Goal: Transaction & Acquisition: Purchase product/service

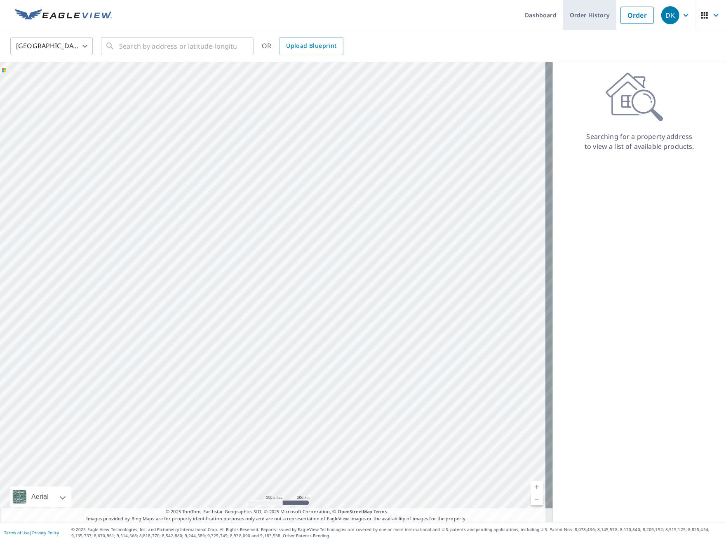
click at [599, 9] on link "Order History" at bounding box center [589, 15] width 53 height 30
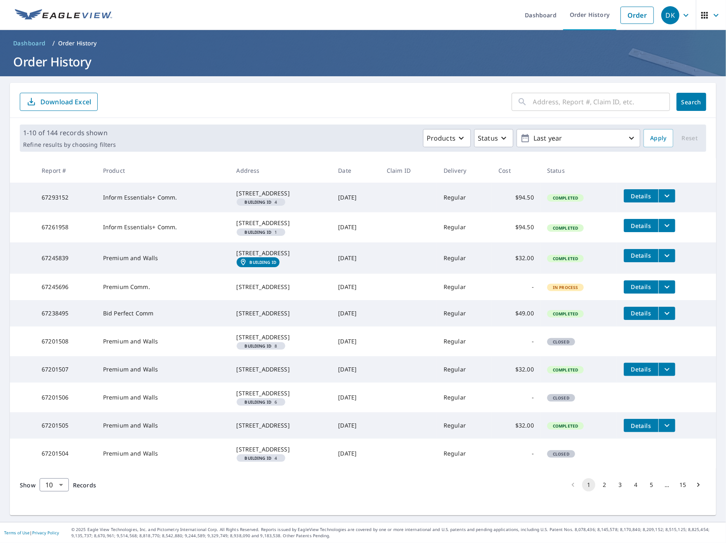
scroll to position [49, 0]
click at [598, 492] on button "2" at bounding box center [604, 484] width 13 height 13
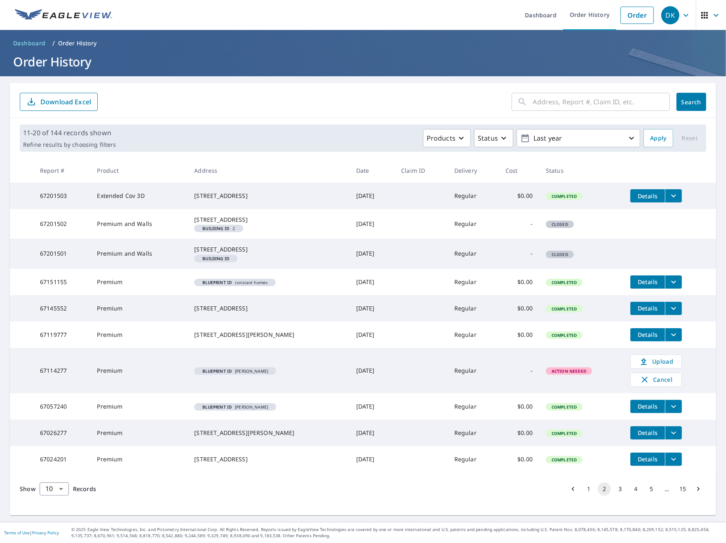
scroll to position [23, 0]
click at [614, 496] on button "3" at bounding box center [620, 489] width 13 height 13
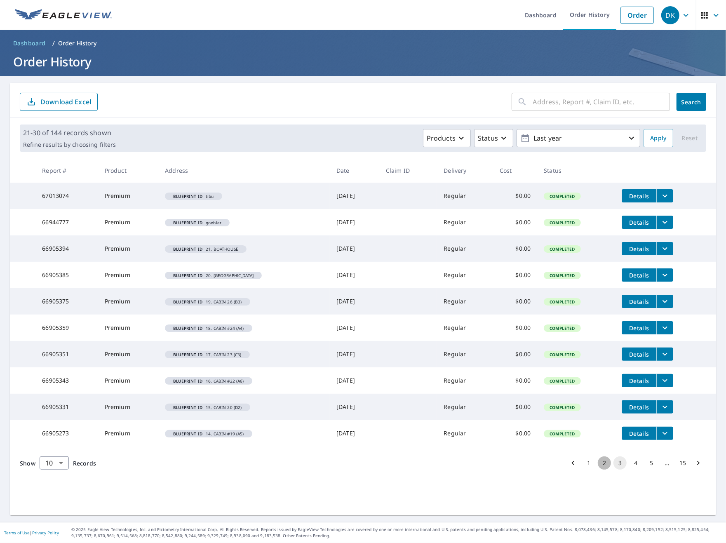
click at [598, 464] on button "2" at bounding box center [604, 463] width 13 height 13
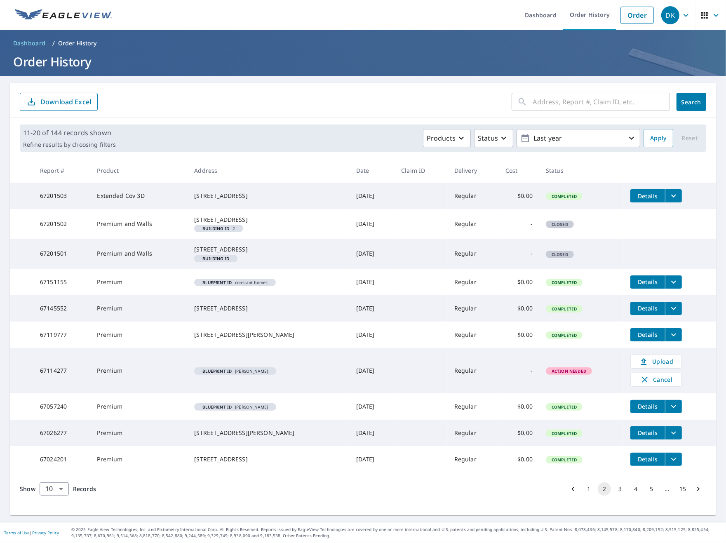
scroll to position [23, 0]
click at [561, 374] on span "Action Needed" at bounding box center [569, 371] width 45 height 6
click at [33, 39] on span "Dashboard" at bounding box center [29, 43] width 33 height 8
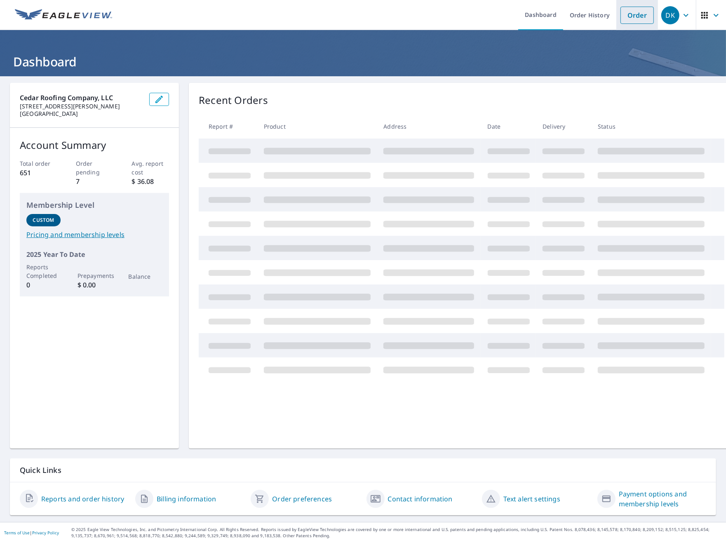
click at [640, 22] on link "Order" at bounding box center [637, 15] width 33 height 17
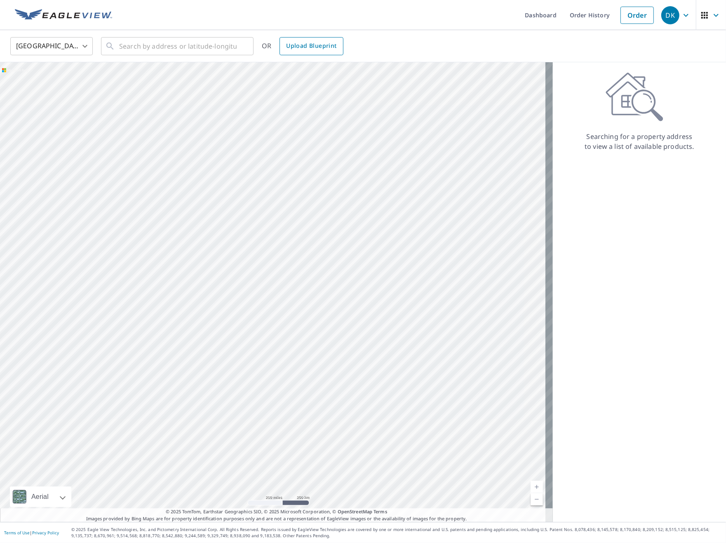
click at [292, 49] on span "Upload Blueprint" at bounding box center [311, 46] width 50 height 10
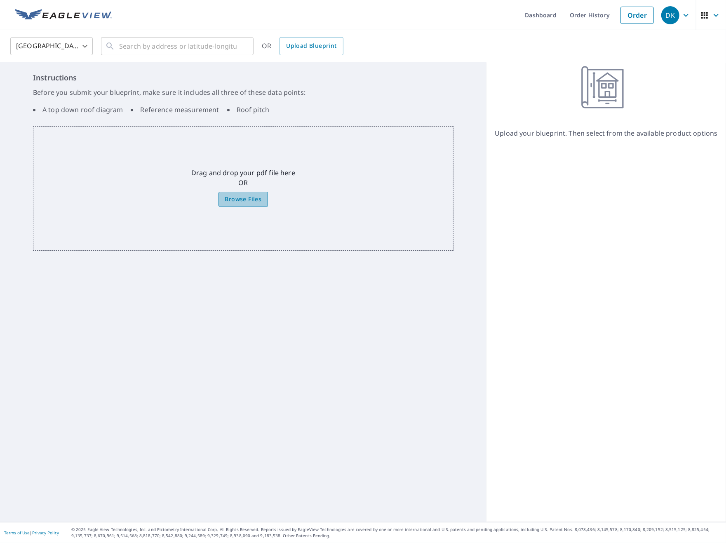
click at [251, 199] on span "Browse Files" at bounding box center [243, 199] width 37 height 10
click at [0, 0] on input "Browse Files" at bounding box center [0, 0] width 0 height 0
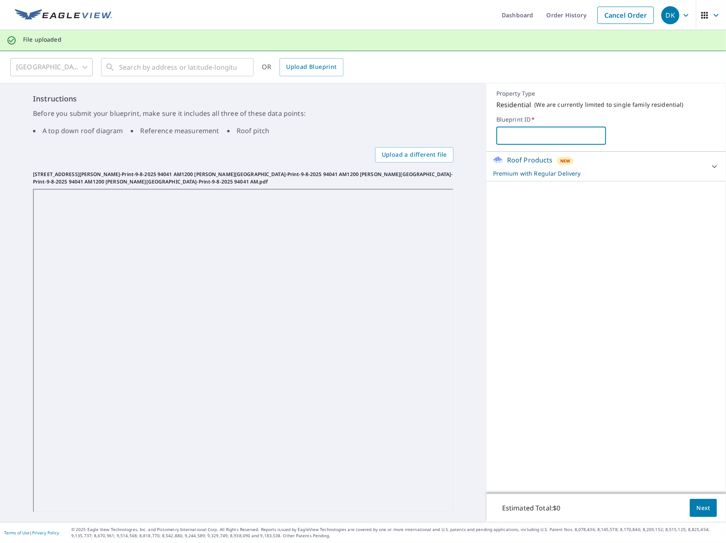
click at [547, 141] on input "text" at bounding box center [552, 135] width 110 height 23
type input "Mitruk"
click at [699, 506] on span "Next" at bounding box center [704, 508] width 14 height 10
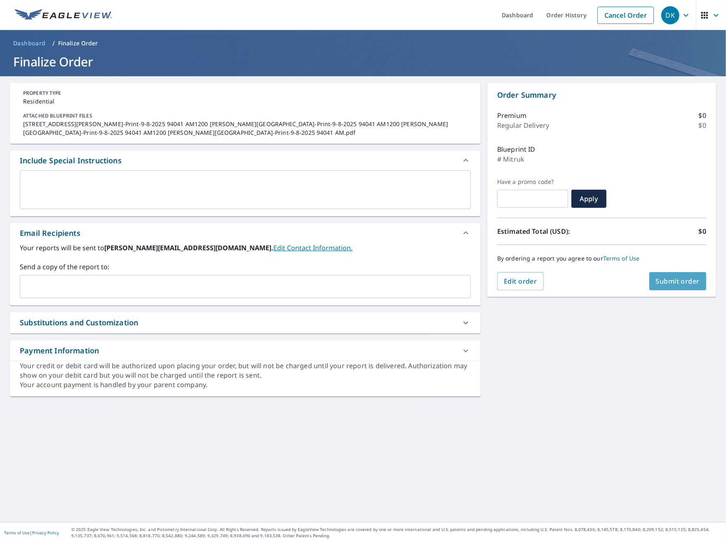
click at [686, 280] on span "Submit order" at bounding box center [678, 281] width 44 height 9
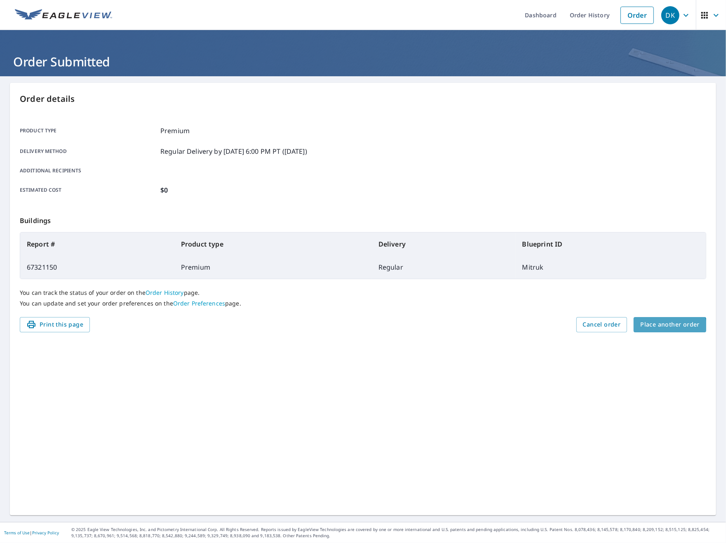
click at [655, 330] on button "Place another order" at bounding box center [670, 324] width 73 height 15
